Goal: Navigation & Orientation: Understand site structure

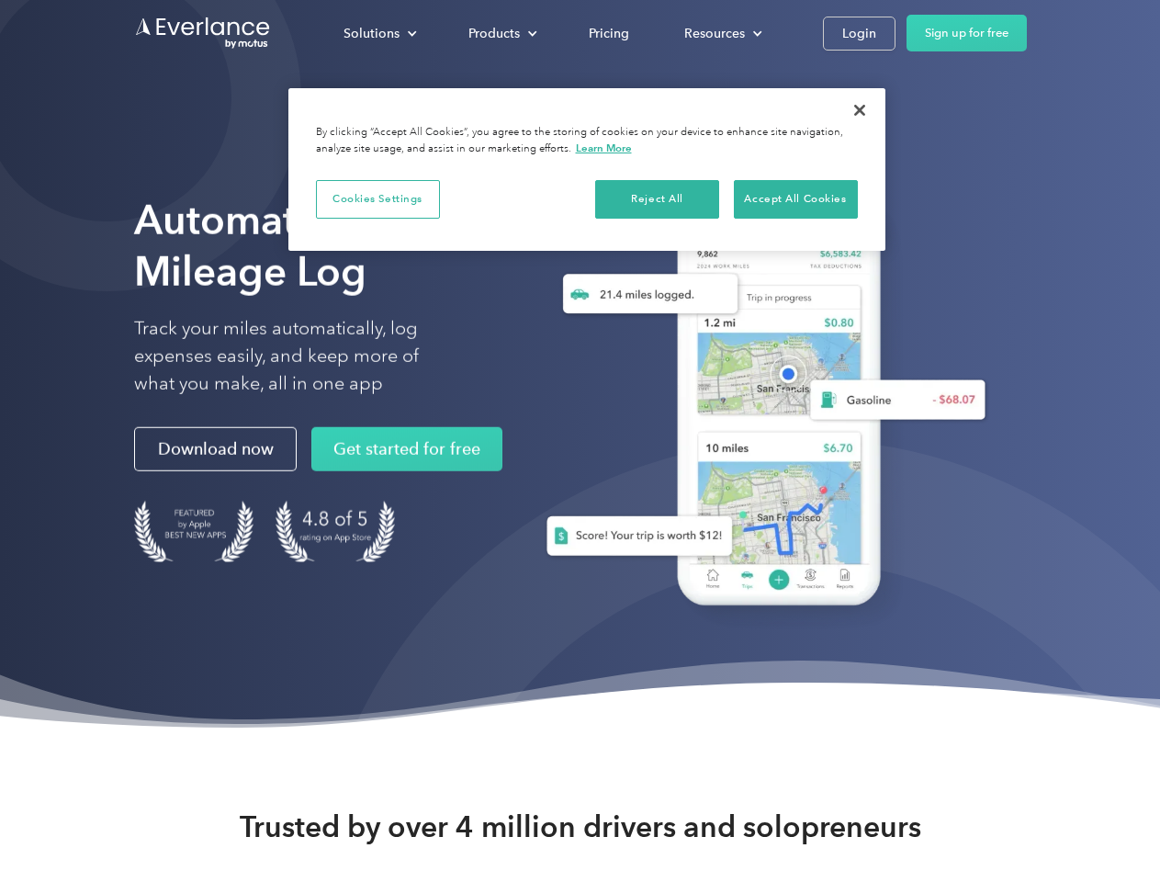
click at [379, 33] on div "Solutions" at bounding box center [372, 33] width 56 height 23
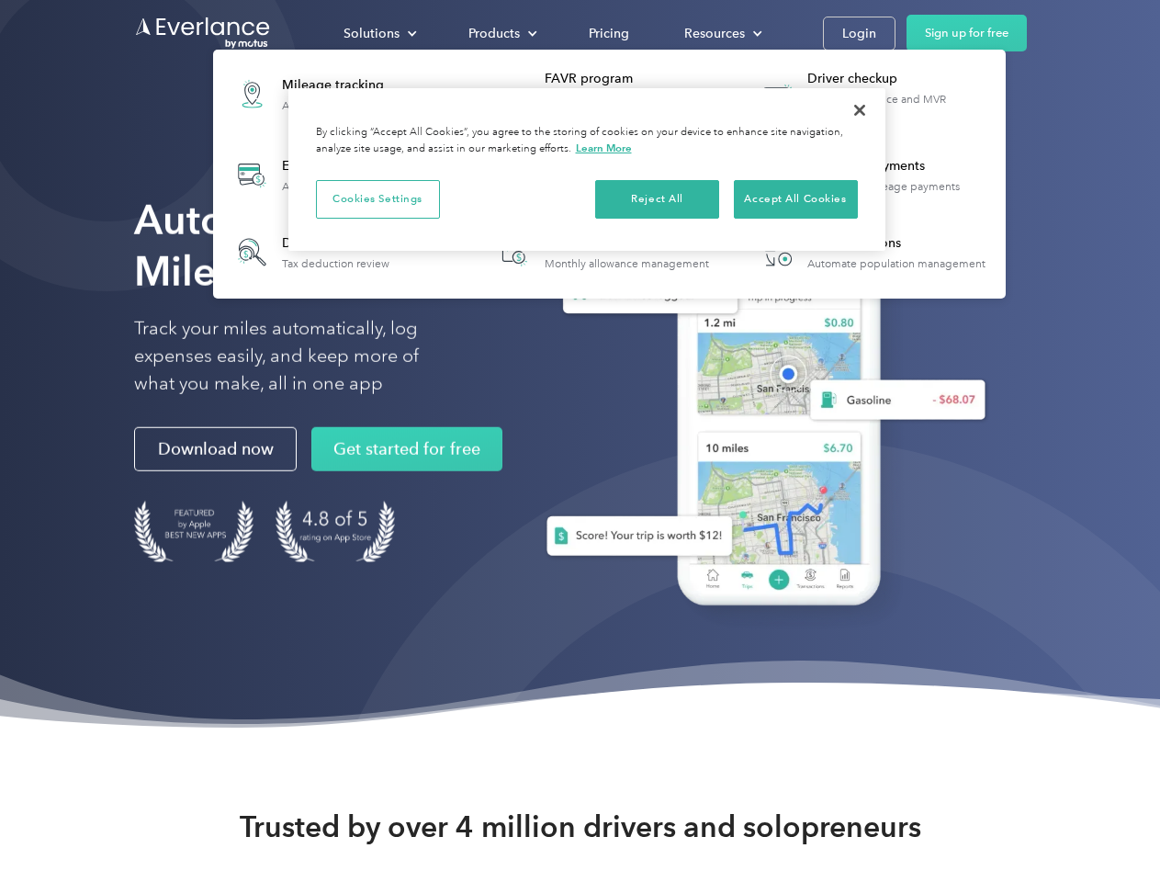
click at [501, 33] on div "Products" at bounding box center [494, 33] width 51 height 23
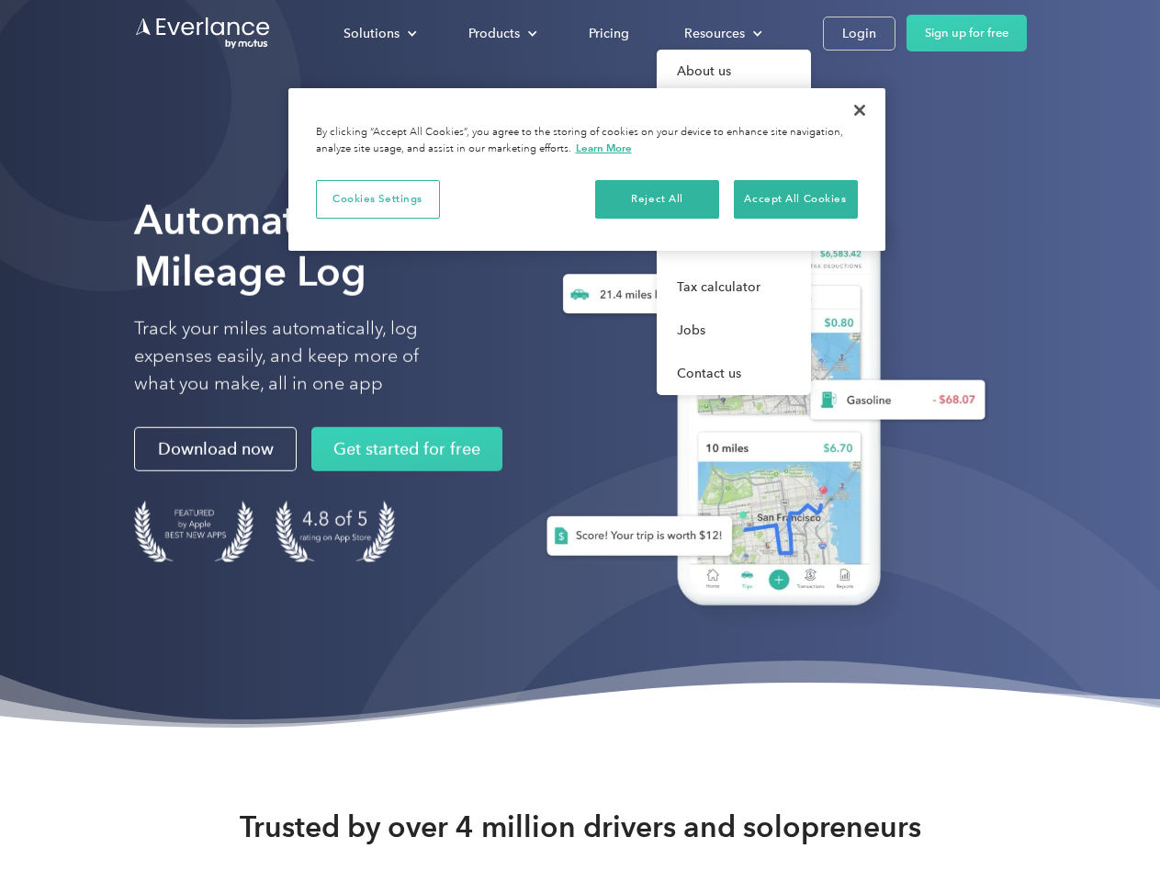
click at [721, 33] on div "Resources" at bounding box center [714, 33] width 61 height 23
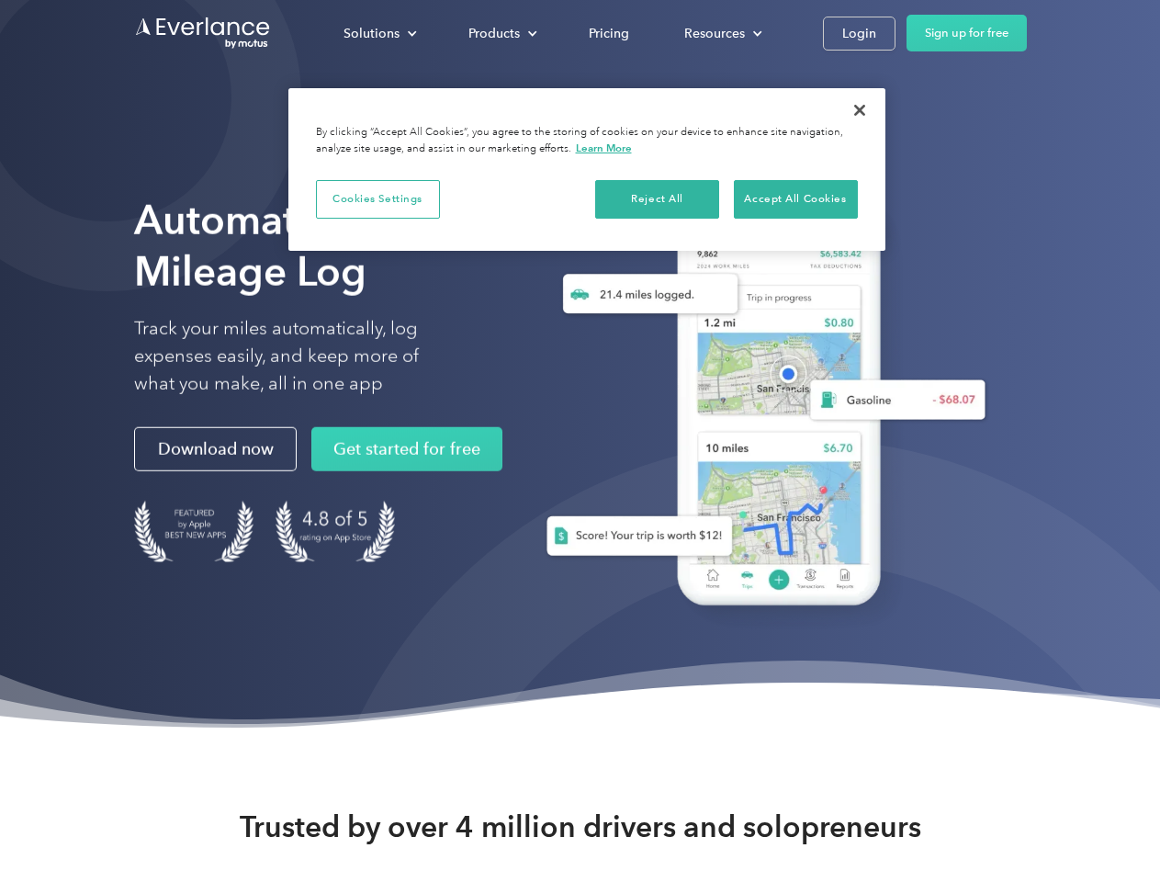
click at [378, 198] on button "Cookies Settings" at bounding box center [378, 199] width 124 height 39
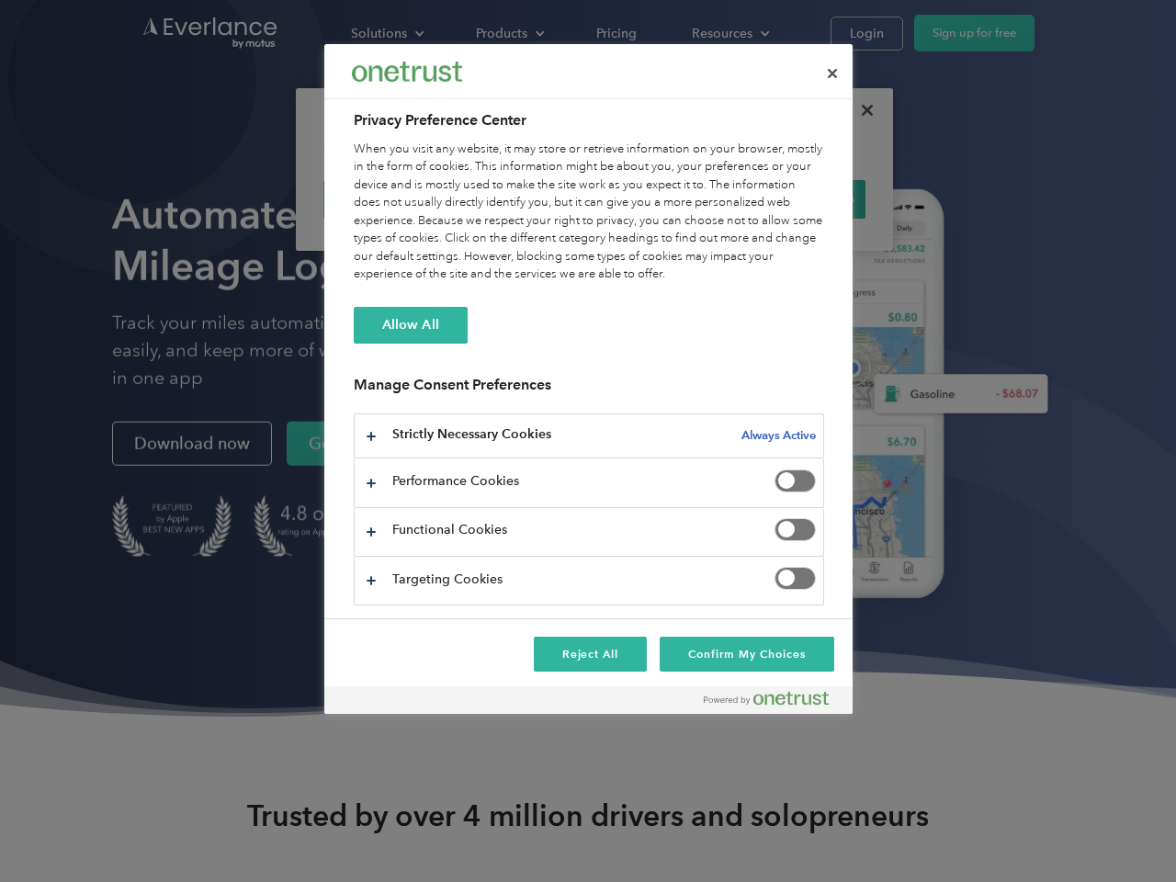
click at [658, 198] on div "When you visit any website, it may store or retrieve information on your browse…" at bounding box center [589, 212] width 470 height 143
click at [796, 198] on div "When you visit any website, it may store or retrieve information on your browse…" at bounding box center [589, 212] width 470 height 143
click at [860, 110] on div at bounding box center [588, 441] width 1176 height 882
